Goal: Task Accomplishment & Management: Manage account settings

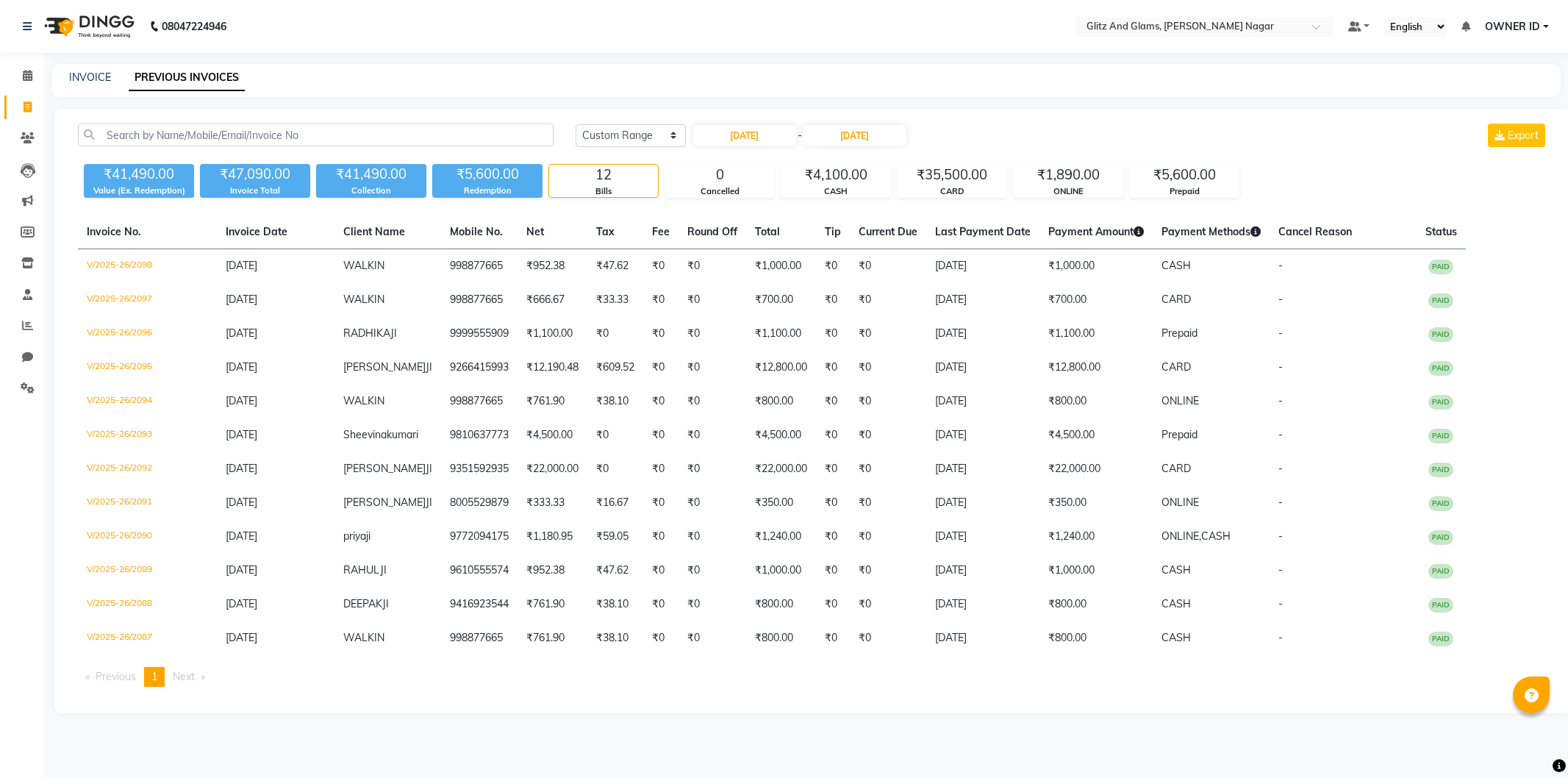
select select "range"
drag, startPoint x: 1512, startPoint y: 117, endPoint x: 1515, endPoint y: 133, distance: 16.3
click at [1512, 123] on div "Today Yesterday Custom Range 23-09-2025 - 23-09-2025 Export ₹41,490.00 Value (E…" at bounding box center [812, 411] width 1517 height 605
click at [1518, 139] on span "Export" at bounding box center [1523, 135] width 31 height 14
click at [742, 139] on input "23-09-2025" at bounding box center [744, 135] width 103 height 20
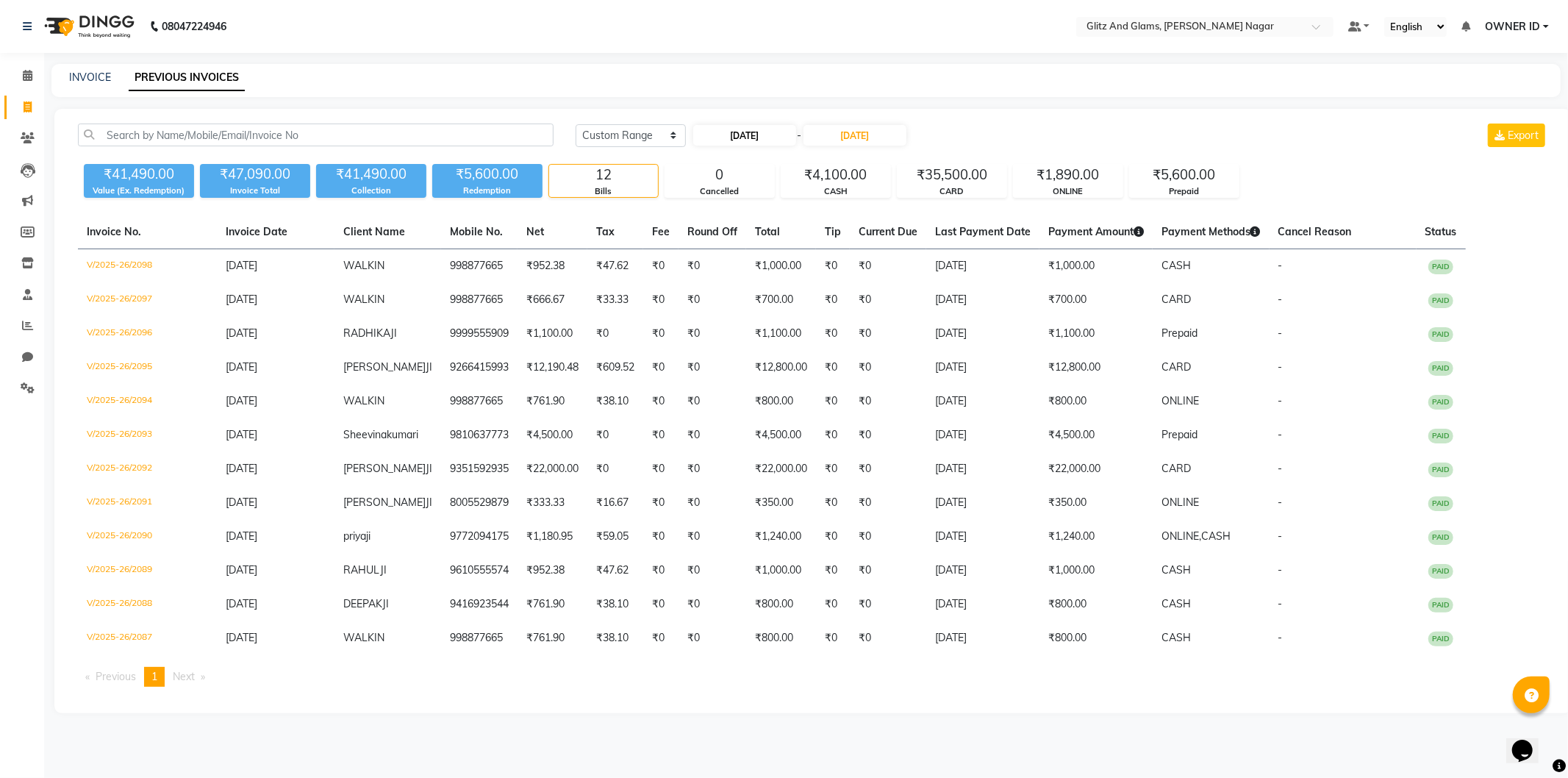
select select "9"
select select "2025"
click at [754, 277] on div "24" at bounding box center [755, 281] width 24 height 24
type input "[DATE]"
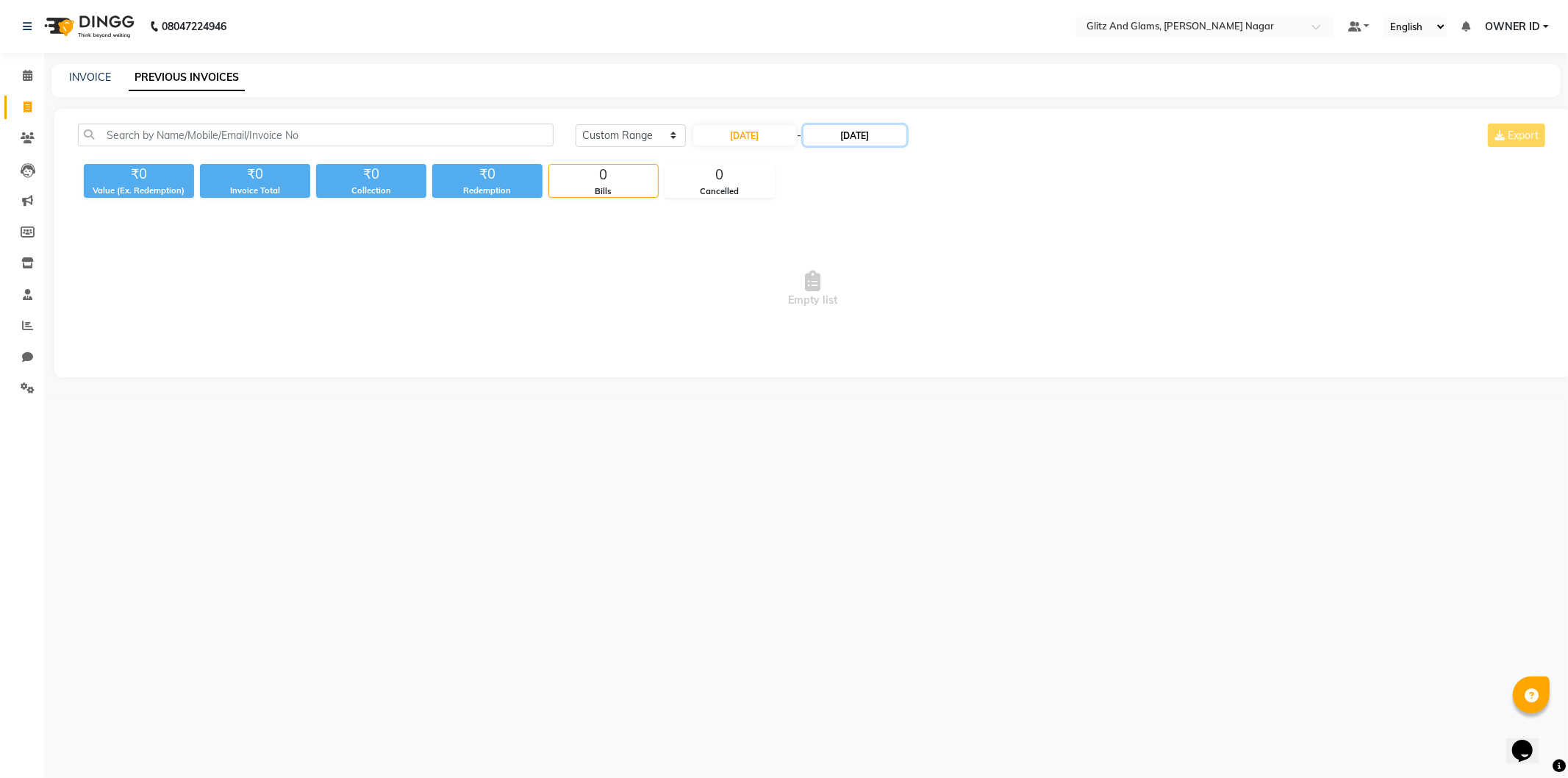
click at [856, 125] on input "23-09-2025" at bounding box center [854, 135] width 103 height 20
click at [868, 275] on div "24" at bounding box center [871, 281] width 24 height 24
type input "[DATE]"
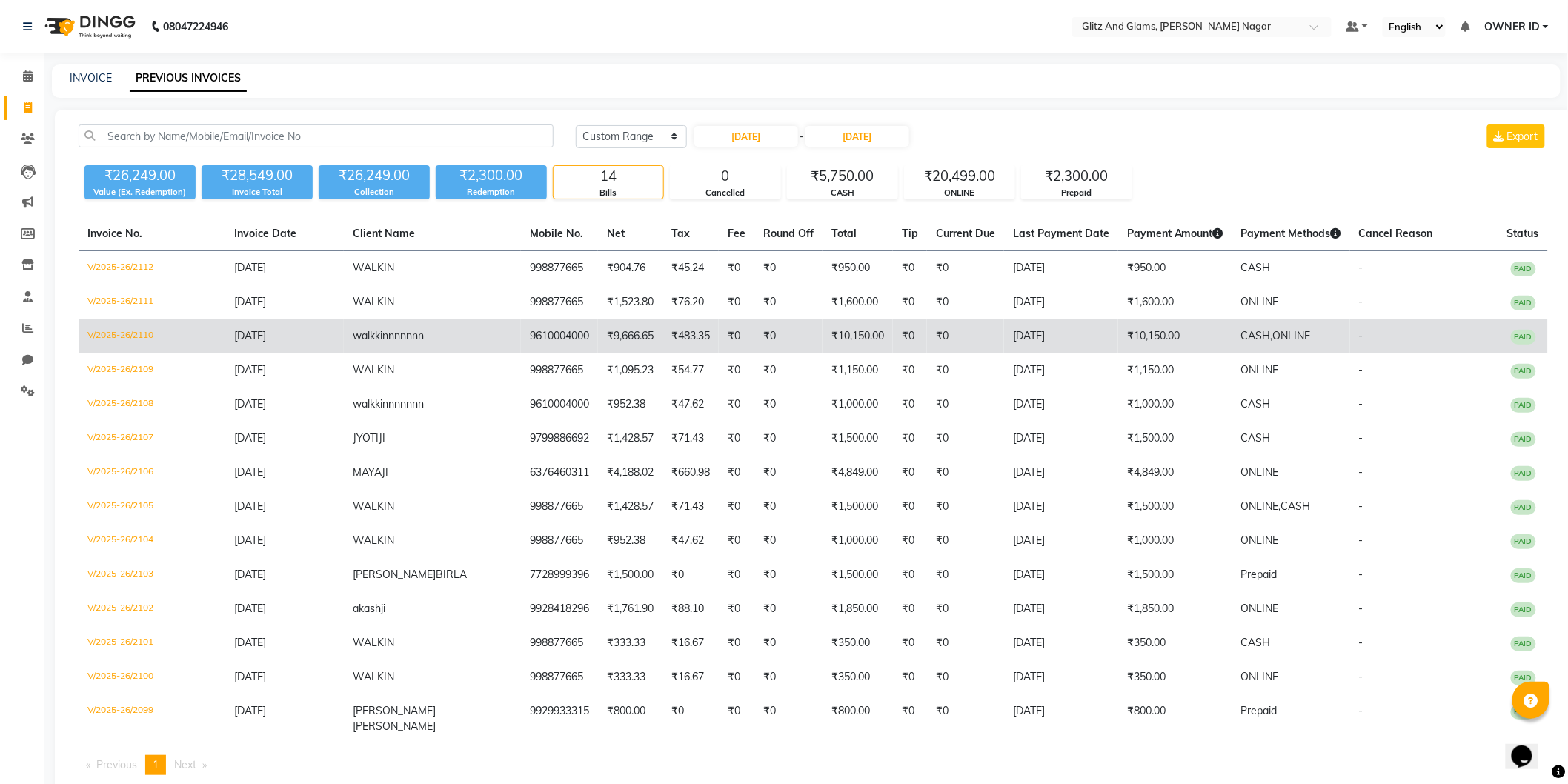
click at [1118, 332] on td "₹10,150.00" at bounding box center [1175, 337] width 114 height 34
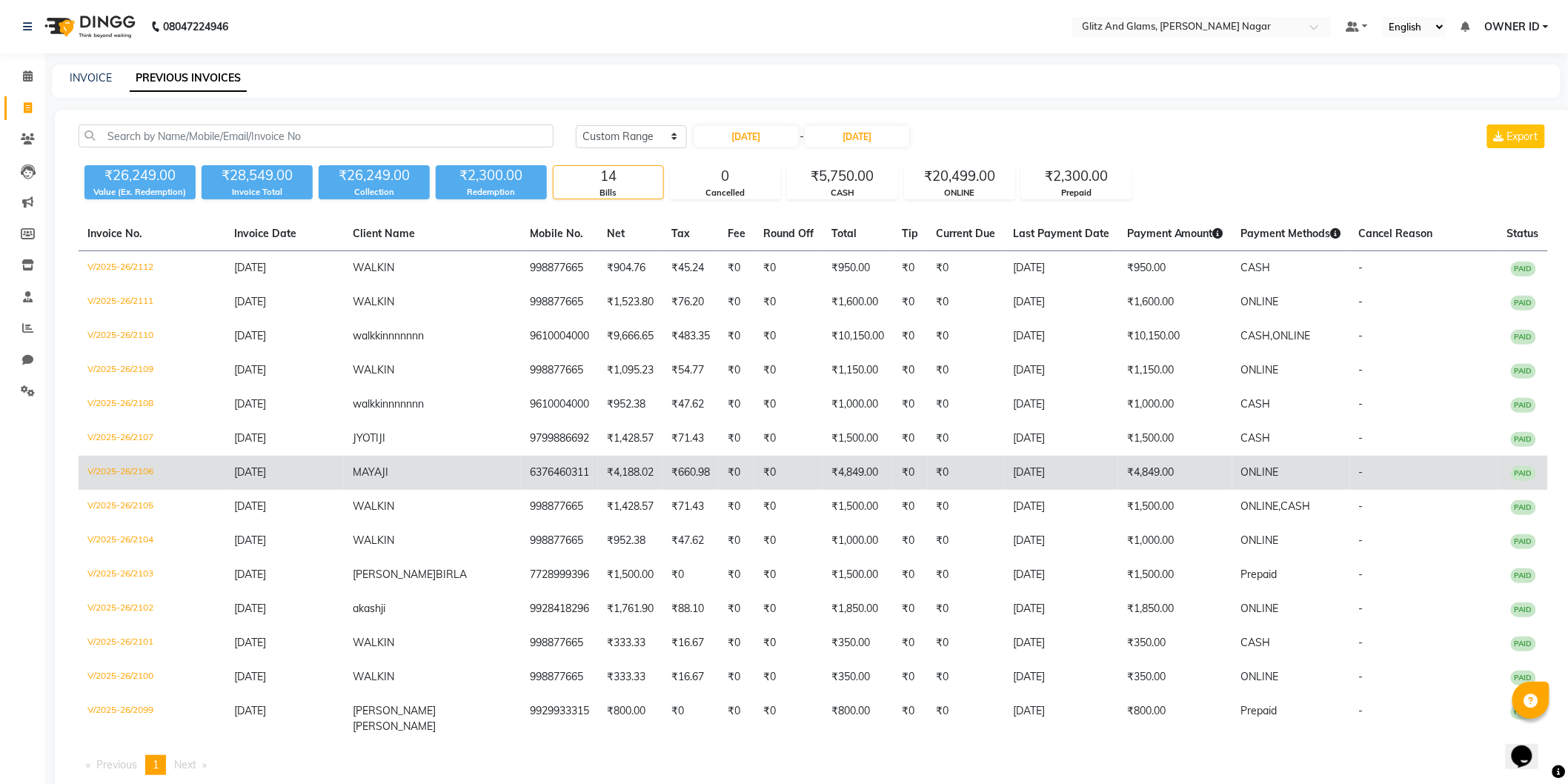
click at [128, 458] on td "V/2025-26/2106" at bounding box center [152, 473] width 147 height 34
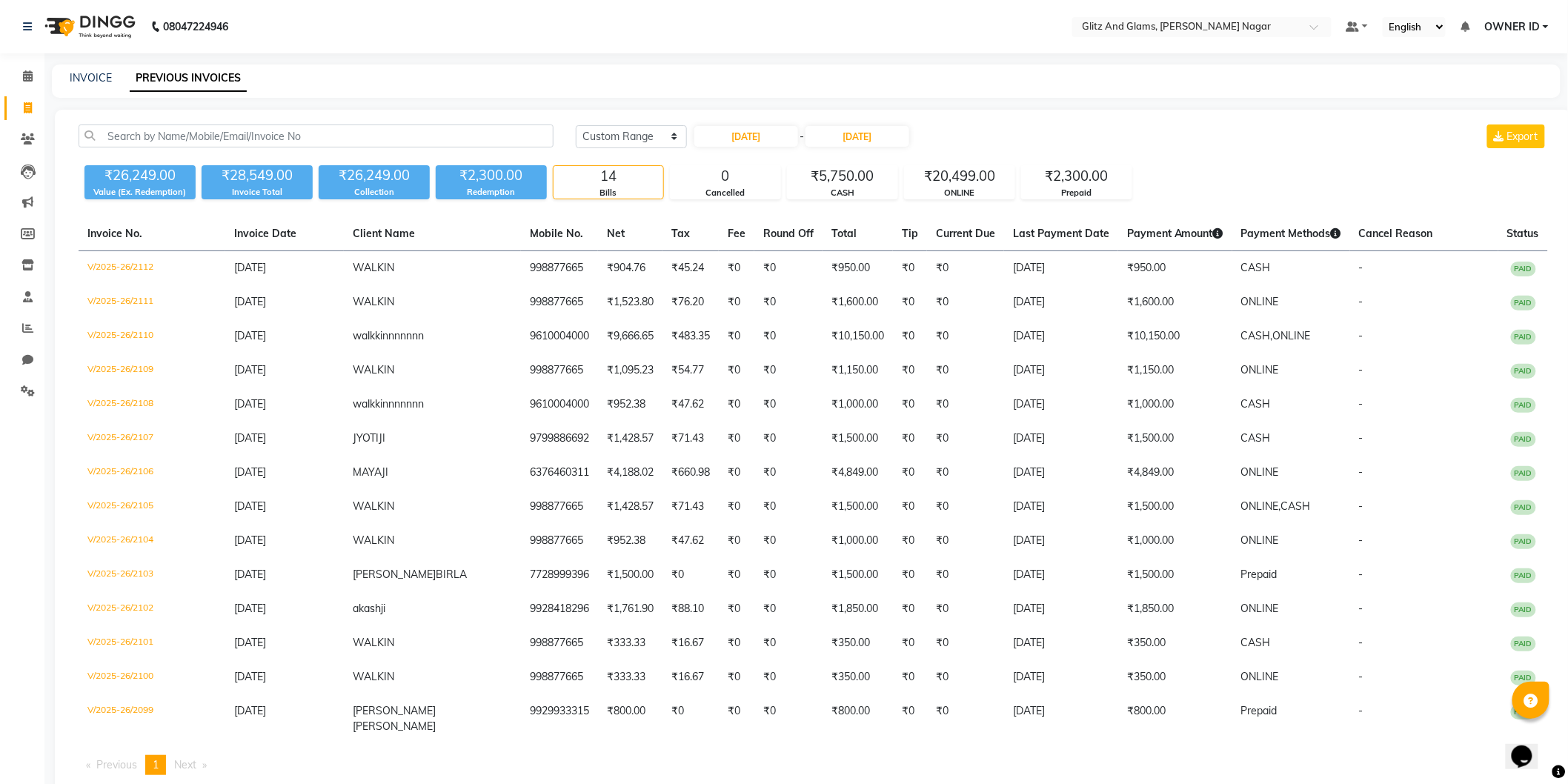
click at [64, 497] on div "Today Yesterday Custom Range 24-09-2025 - 24-09-2025 Export ₹26,249.00 Value (E…" at bounding box center [813, 456] width 1517 height 692
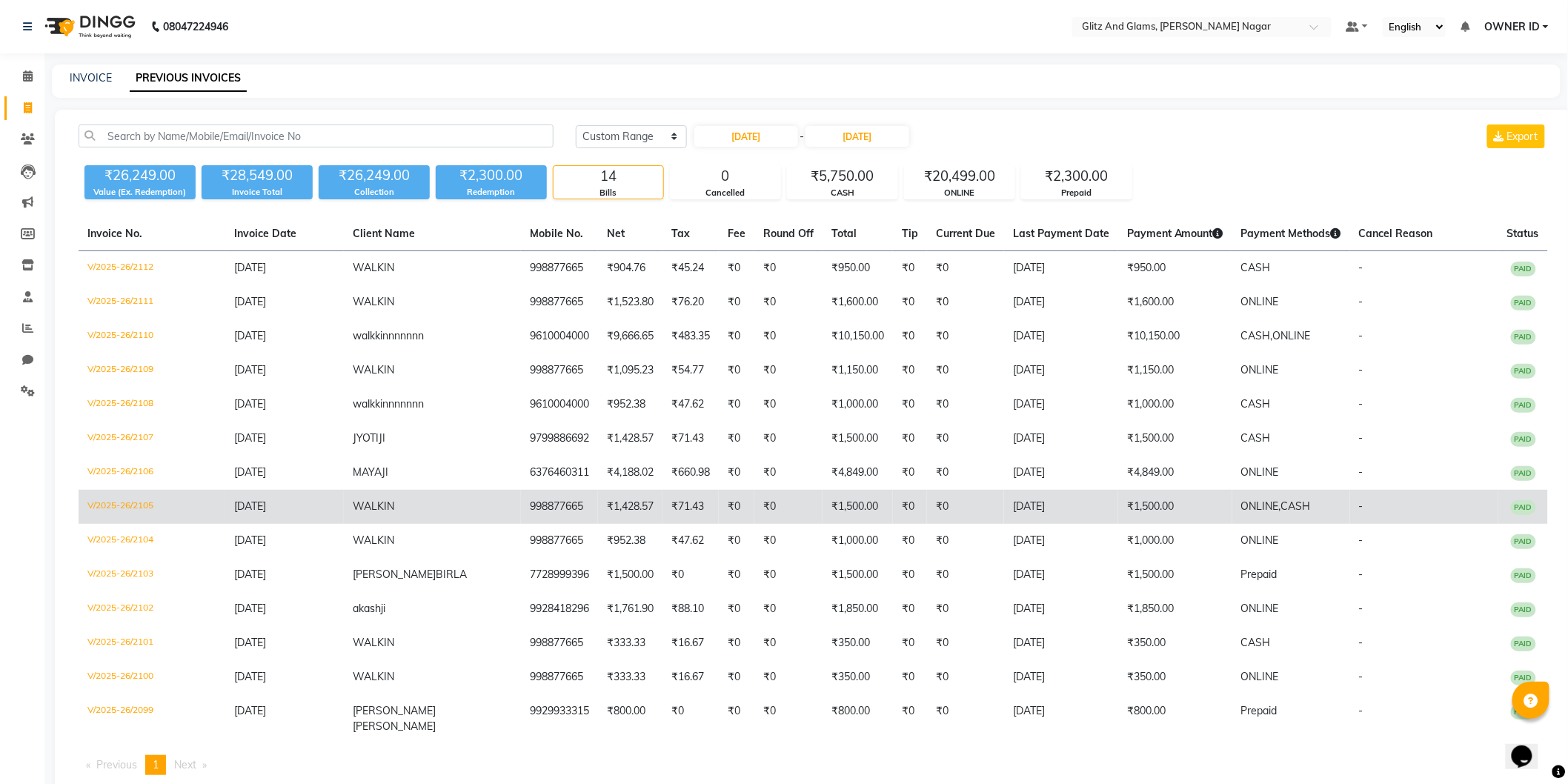
click at [111, 499] on td "V/2025-26/2105" at bounding box center [152, 507] width 147 height 34
